Goal: Entertainment & Leisure: Consume media (video, audio)

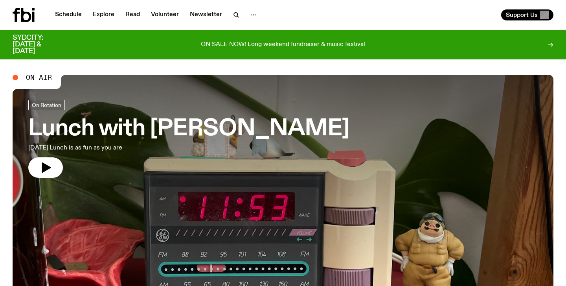
click at [225, 15] on nav "Schedule Explore Read Volunteer Newsletter" at bounding box center [155, 14] width 211 height 11
click at [241, 13] on button "button" at bounding box center [237, 14] width 16 height 11
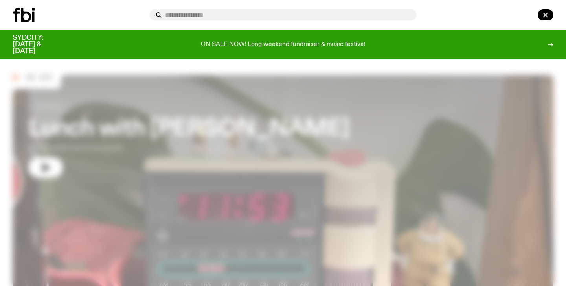
click at [254, 13] on input "text" at bounding box center [287, 15] width 245 height 7
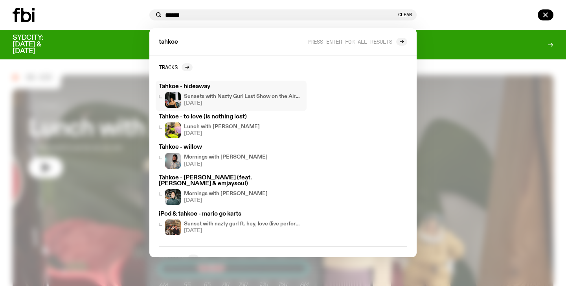
type input "******"
click at [204, 86] on h3 "Tahkoe - hideaway" at bounding box center [231, 87] width 145 height 6
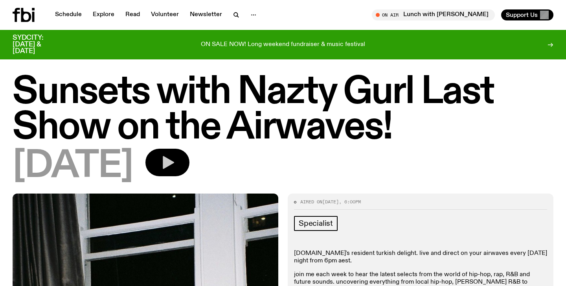
click at [190, 165] on button "button" at bounding box center [168, 163] width 44 height 28
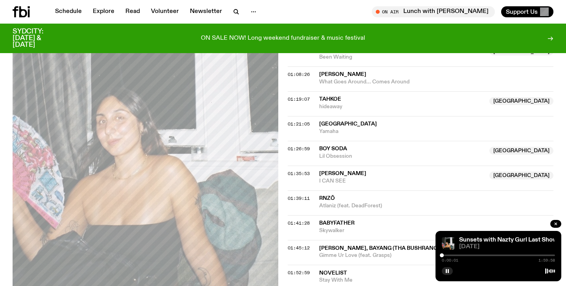
scroll to position [717, 0]
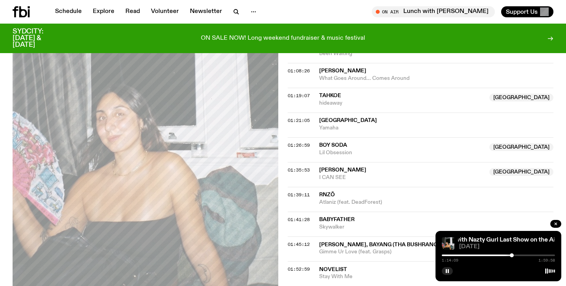
drag, startPoint x: 442, startPoint y: 256, endPoint x: 512, endPoint y: 258, distance: 70.1
click at [512, 258] on div "1:14:09 1:59:58" at bounding box center [498, 257] width 113 height 9
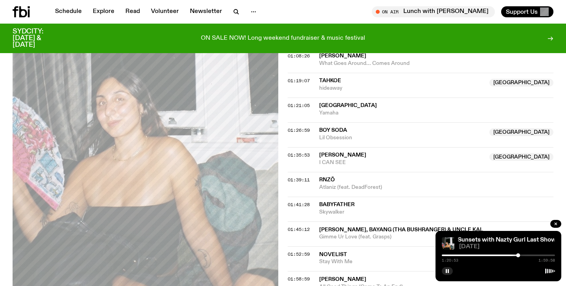
scroll to position [734, 0]
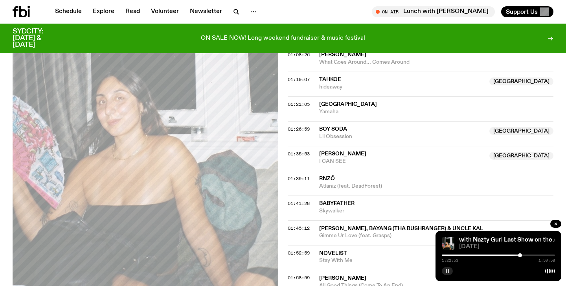
click at [447, 271] on rect "button" at bounding box center [446, 271] width 1 height 4
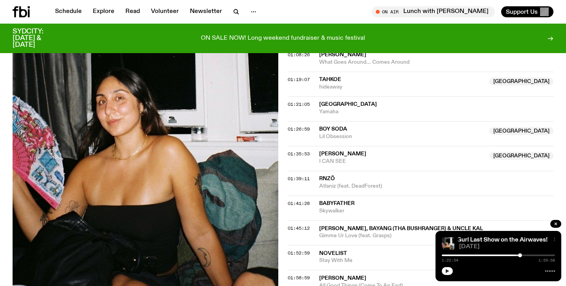
click at [447, 271] on icon "button" at bounding box center [448, 271] width 4 height 4
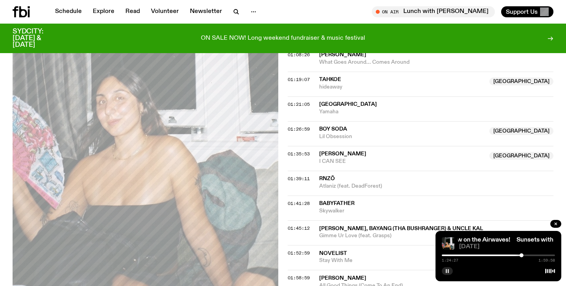
click at [15, 13] on icon at bounding box center [16, 11] width 6 height 11
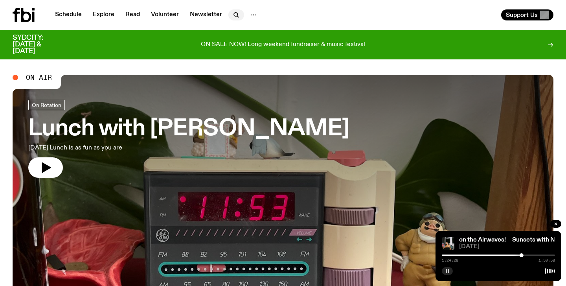
click at [235, 11] on icon "button" at bounding box center [236, 14] width 9 height 9
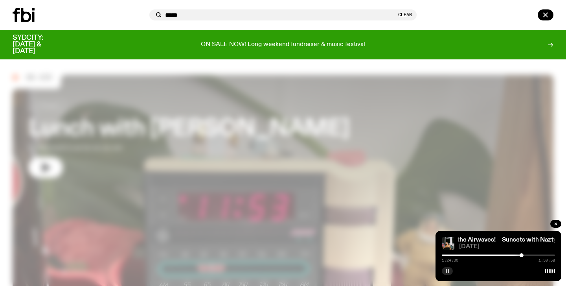
type input "******"
